Goal: Information Seeking & Learning: Learn about a topic

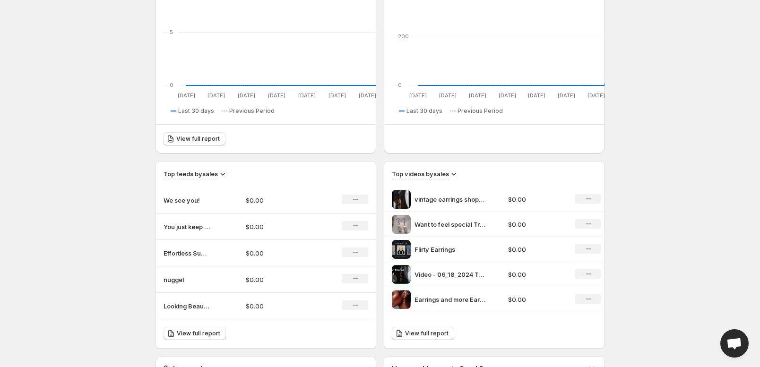
scroll to position [189, 0]
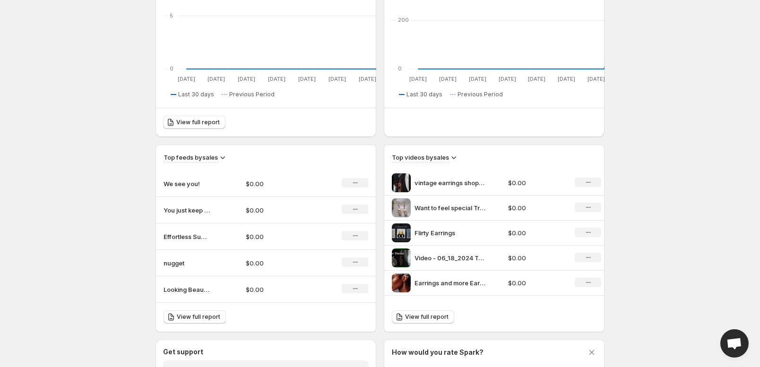
click at [458, 162] on icon at bounding box center [453, 157] width 9 height 9
click at [462, 241] on span "Views" at bounding box center [461, 238] width 18 height 8
click at [417, 288] on p "Grey White Film Journal Animated Video Intro" at bounding box center [449, 282] width 71 height 9
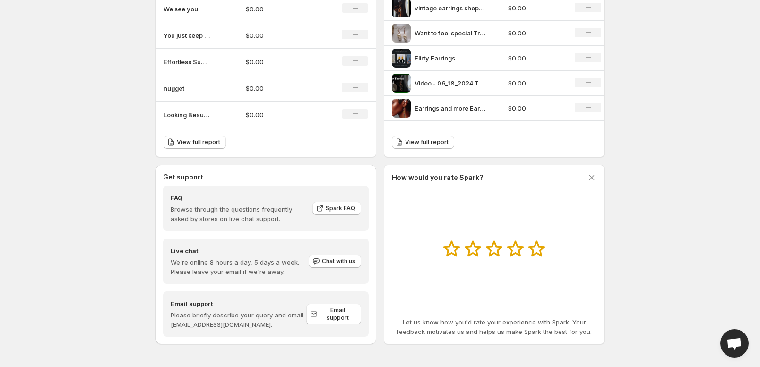
scroll to position [473, 0]
